Goal: Task Accomplishment & Management: Manage account settings

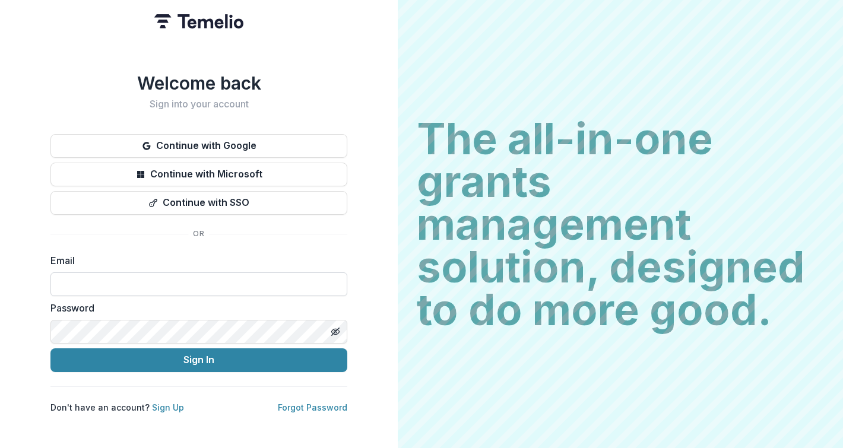
click at [214, 288] on input at bounding box center [198, 285] width 297 height 24
type input "**********"
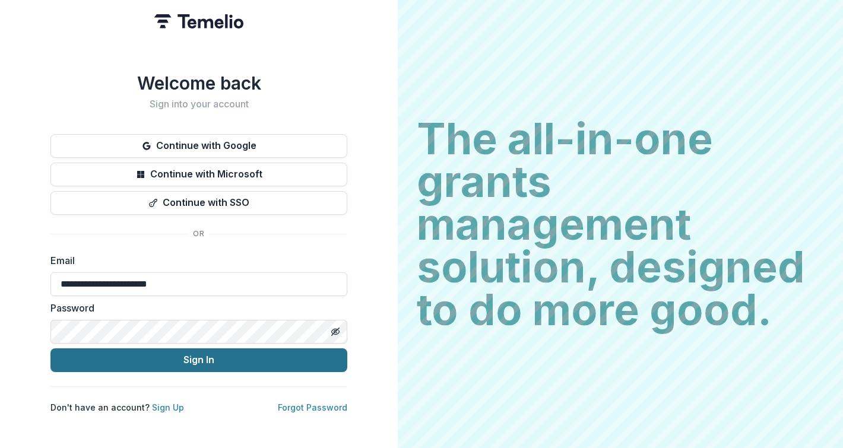
click at [144, 363] on button "Sign In" at bounding box center [198, 361] width 297 height 24
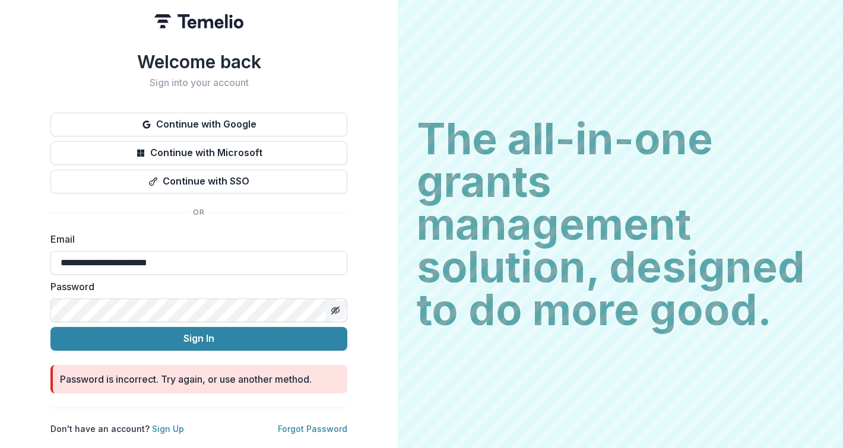
click at [332, 306] on icon "Toggle password visibility" at bounding box center [336, 311] width 10 height 10
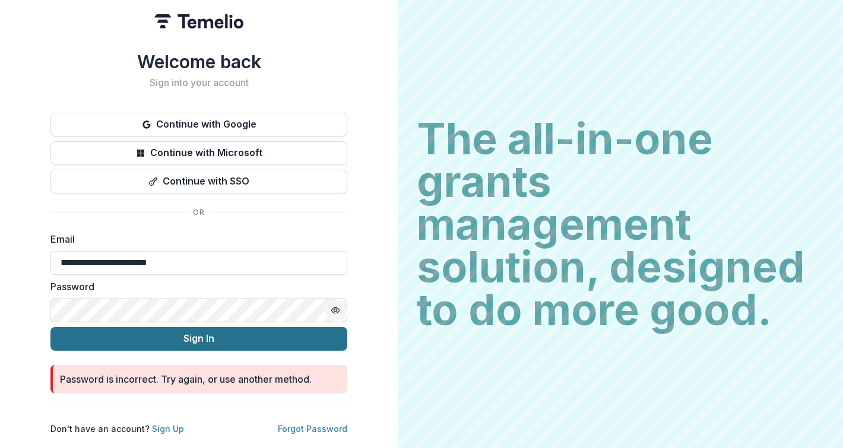
click at [232, 337] on button "Sign In" at bounding box center [198, 339] width 297 height 24
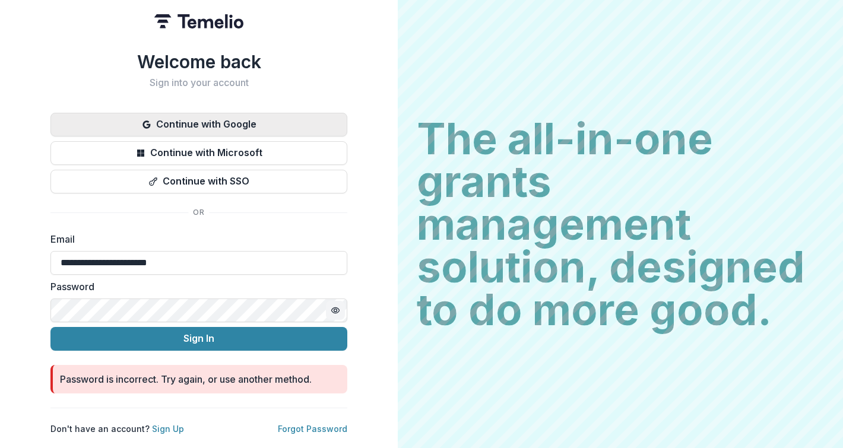
click at [245, 124] on button "Continue with Google" at bounding box center [198, 125] width 297 height 24
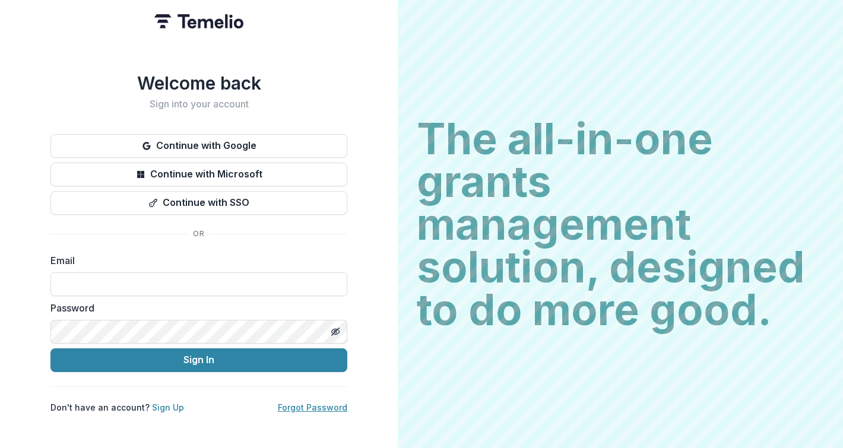
click at [332, 403] on link "Forgot Password" at bounding box center [312, 408] width 69 height 10
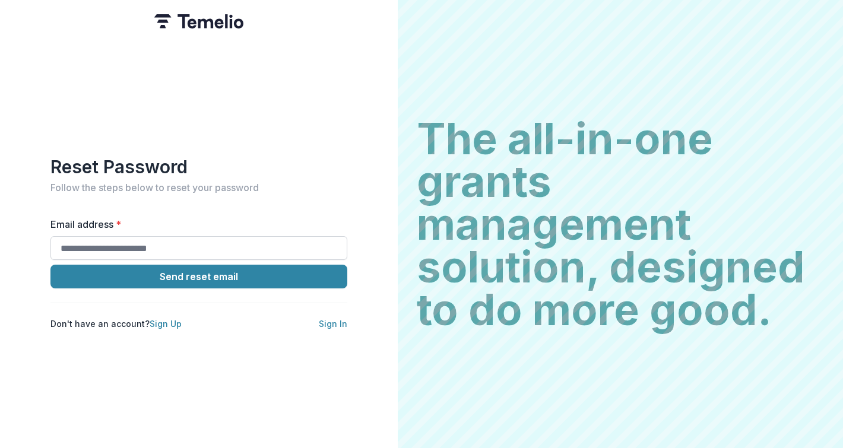
click at [167, 236] on input "Email address *" at bounding box center [198, 248] width 297 height 24
type input "**********"
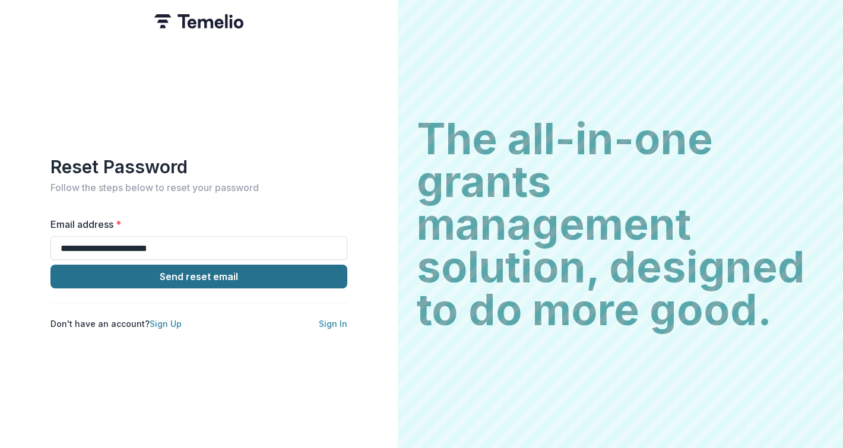
click at [172, 277] on button "Send reset email" at bounding box center [198, 277] width 297 height 24
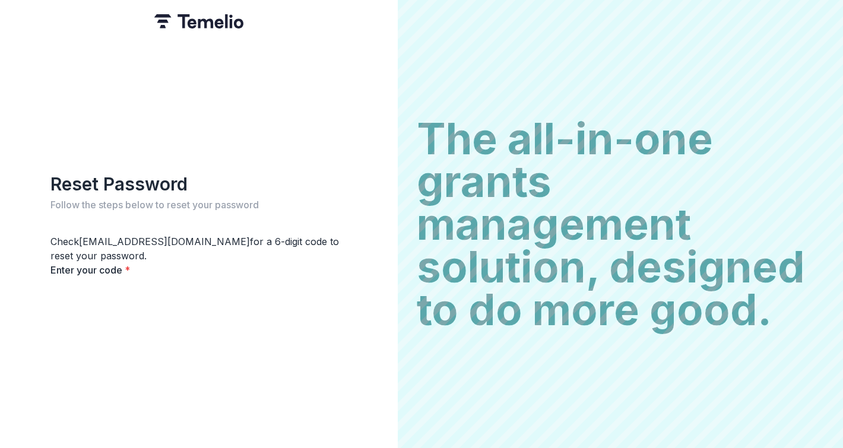
click at [61, 298] on input "Please enter your pin code" at bounding box center [97, 290] width 95 height 14
paste input "******"
type input "*"
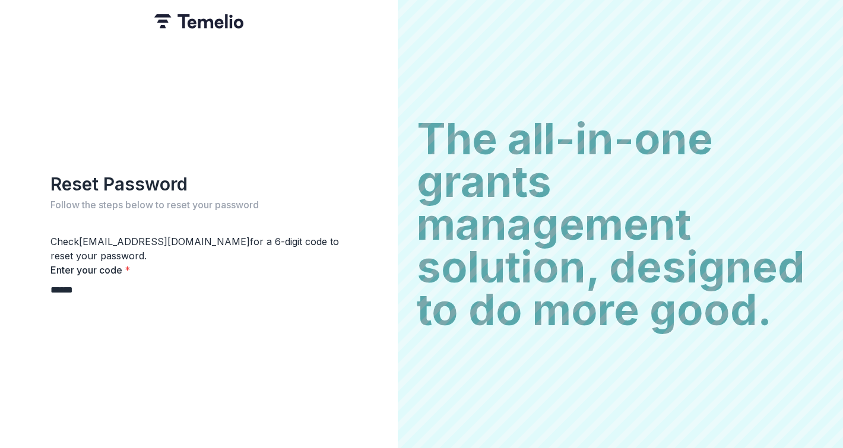
type input "*"
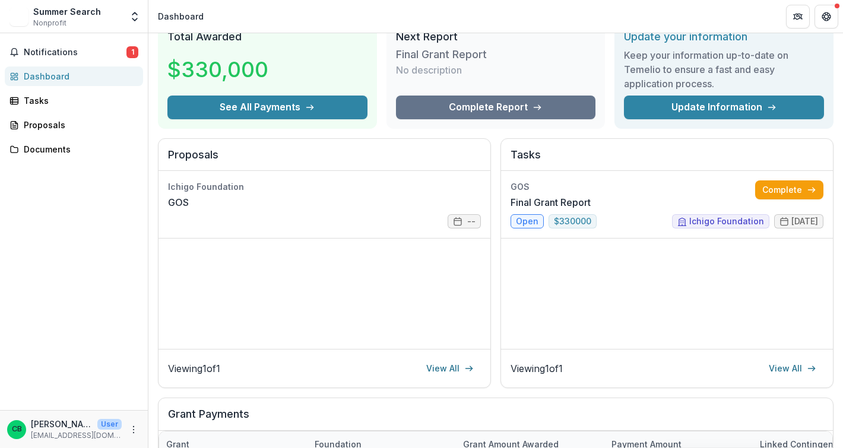
scroll to position [52, 0]
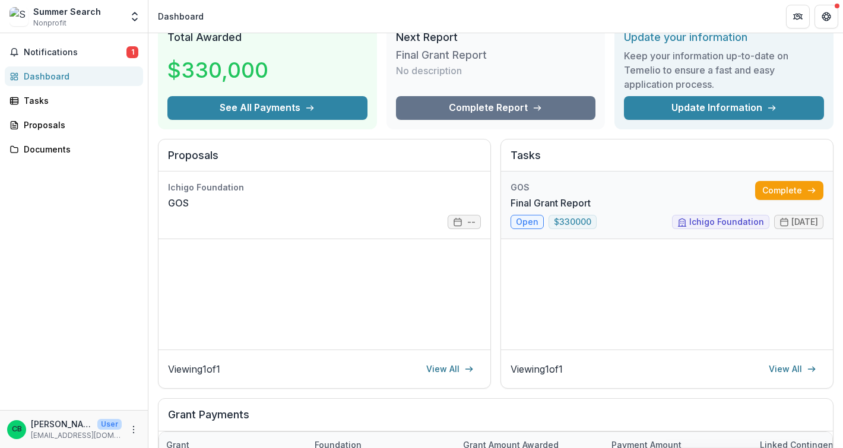
click at [586, 199] on link "Final Grant Report" at bounding box center [551, 203] width 80 height 14
